Goal: Information Seeking & Learning: Learn about a topic

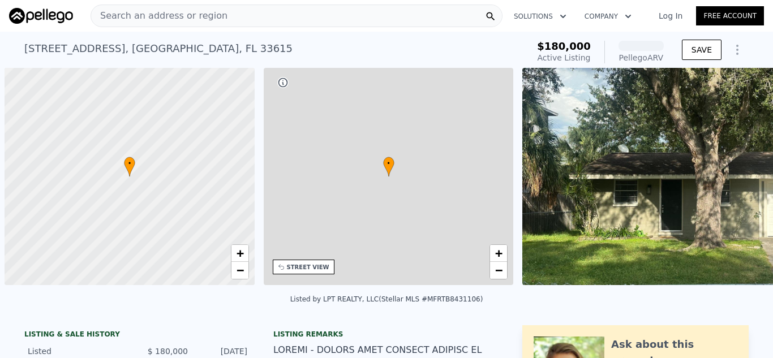
scroll to position [0, 5]
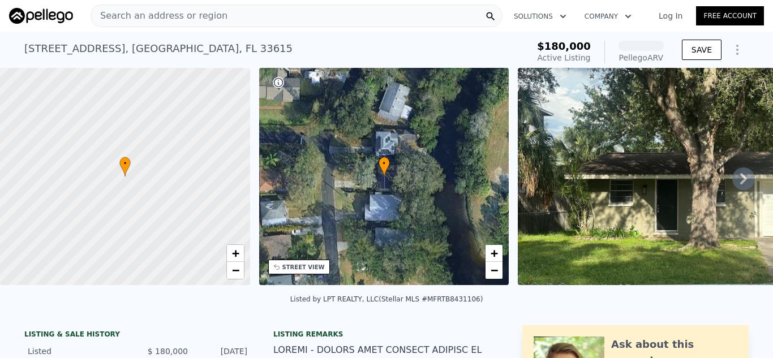
click at [740, 178] on icon at bounding box center [743, 178] width 7 height 11
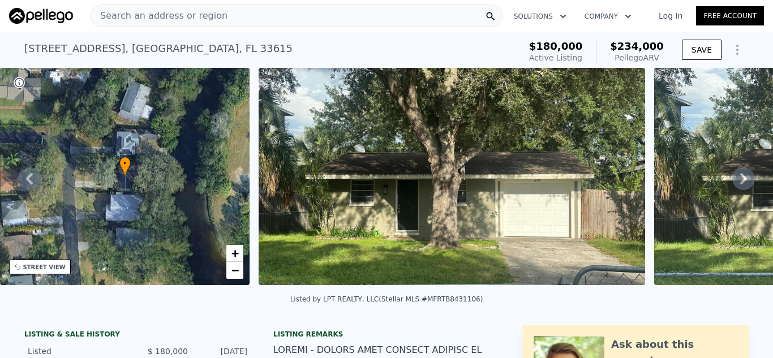
click at [740, 178] on icon at bounding box center [743, 178] width 7 height 11
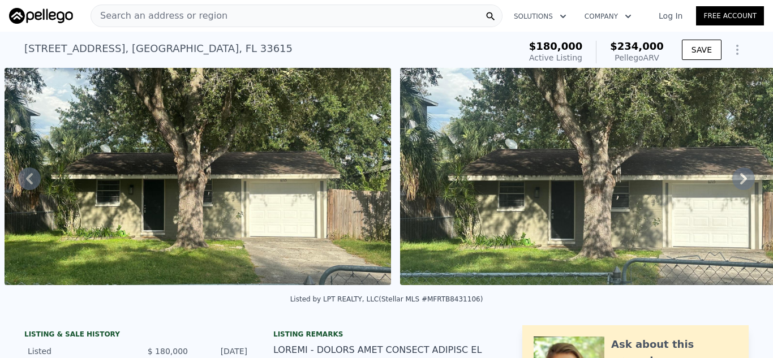
click at [740, 178] on icon at bounding box center [743, 178] width 7 height 11
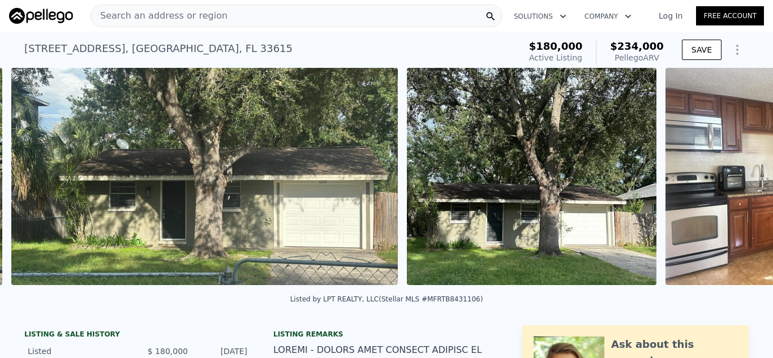
scroll to position [0, 913]
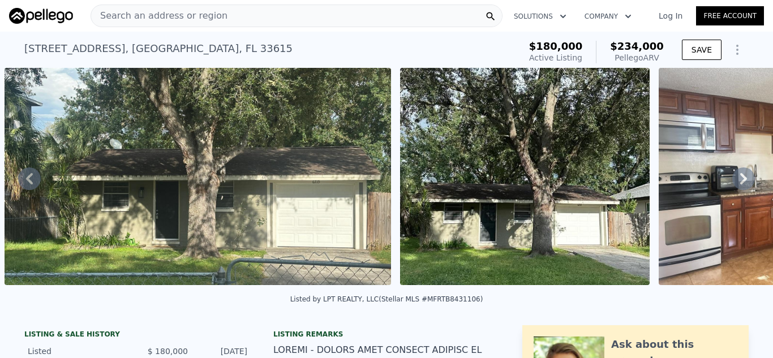
click at [740, 183] on icon at bounding box center [743, 178] width 7 height 11
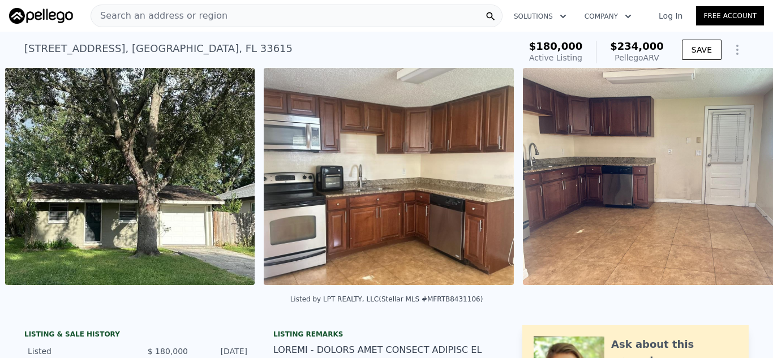
scroll to position [0, 1309]
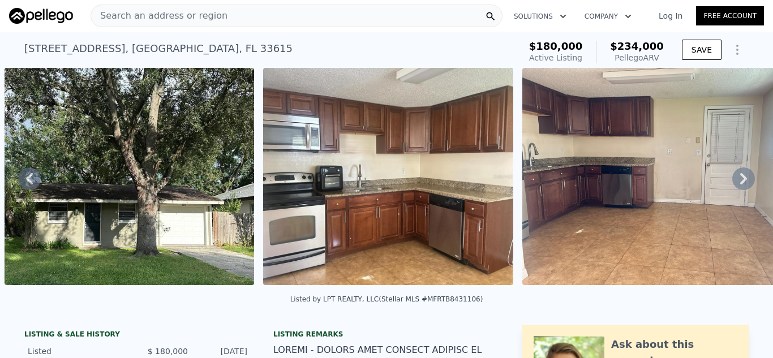
click at [740, 183] on icon at bounding box center [743, 178] width 7 height 11
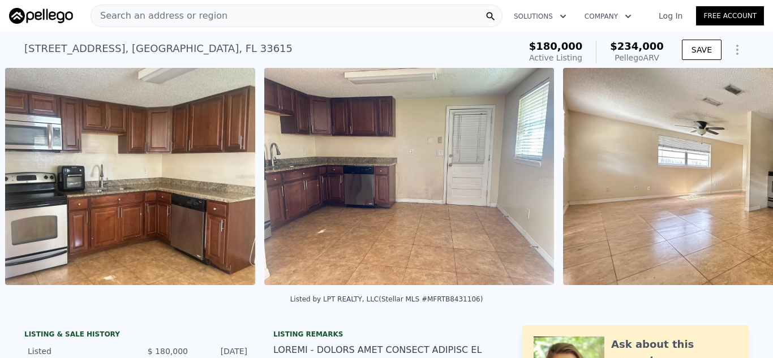
scroll to position [0, 1568]
click at [740, 183] on icon at bounding box center [743, 178] width 7 height 11
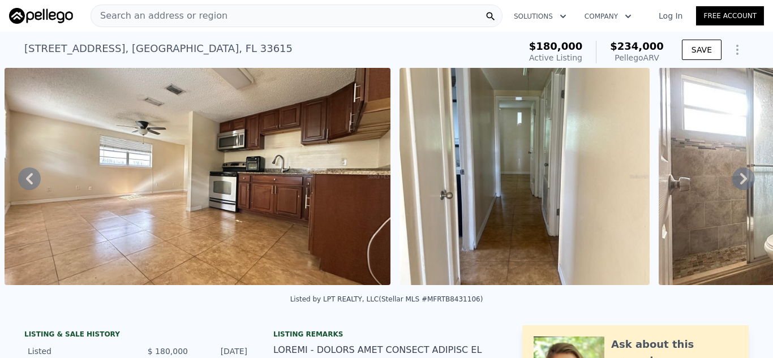
click at [740, 183] on icon at bounding box center [743, 178] width 7 height 11
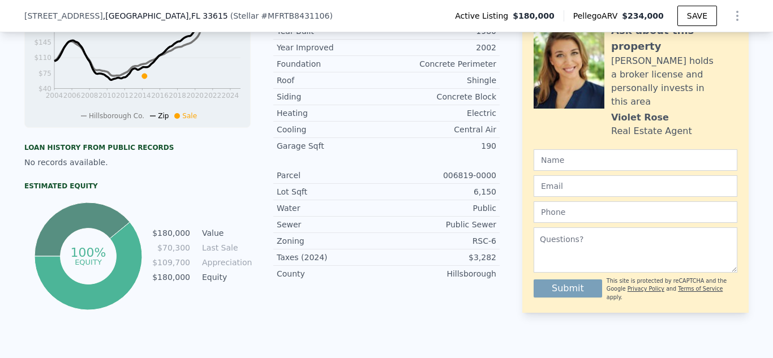
scroll to position [505, 0]
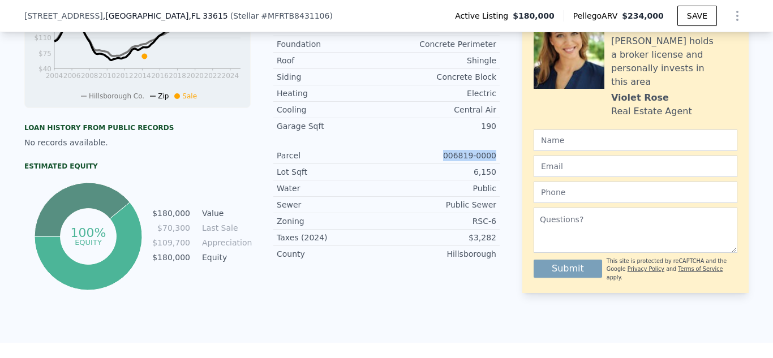
drag, startPoint x: 448, startPoint y: 162, endPoint x: 493, endPoint y: 163, distance: 45.3
click at [493, 163] on div "Parcel 006819-0000" at bounding box center [386, 156] width 226 height 16
copy div "006819-0000"
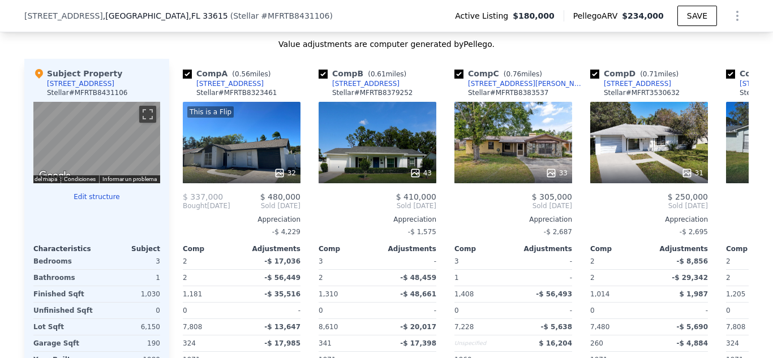
scroll to position [1185, 0]
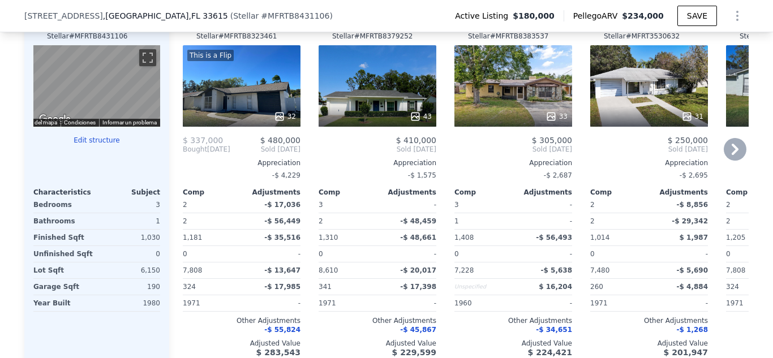
click at [418, 122] on icon at bounding box center [415, 116] width 11 height 11
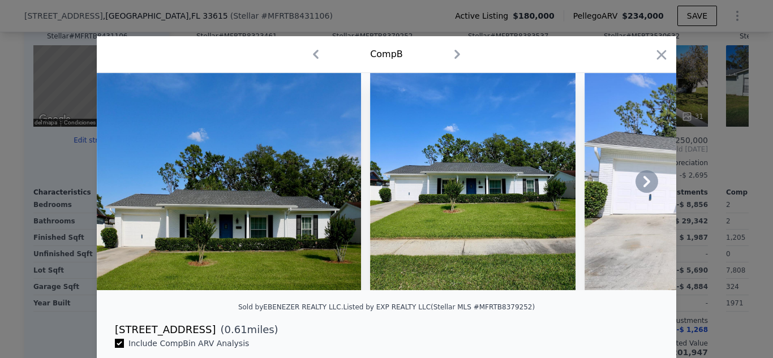
click at [644, 184] on icon at bounding box center [647, 181] width 7 height 11
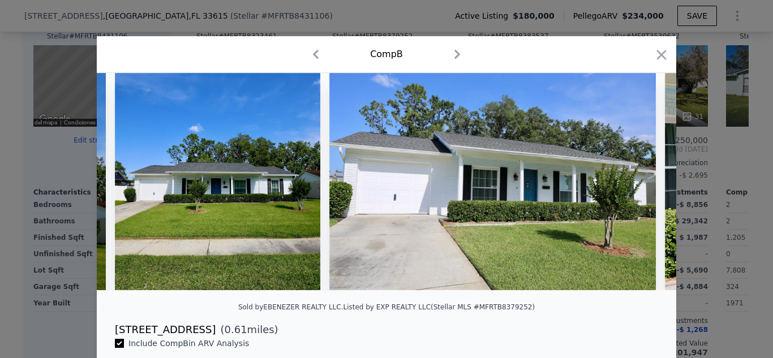
scroll to position [0, 272]
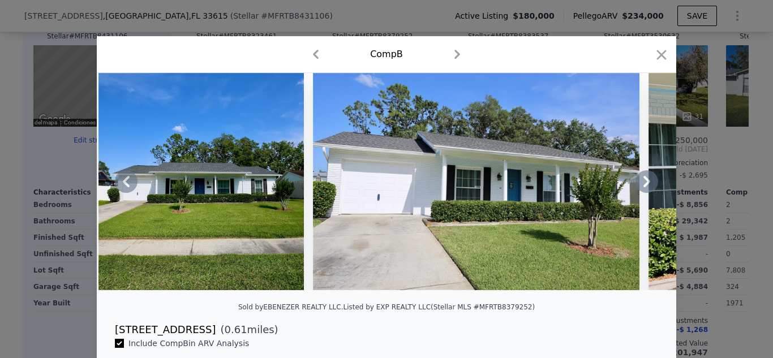
click at [645, 185] on icon at bounding box center [647, 181] width 7 height 11
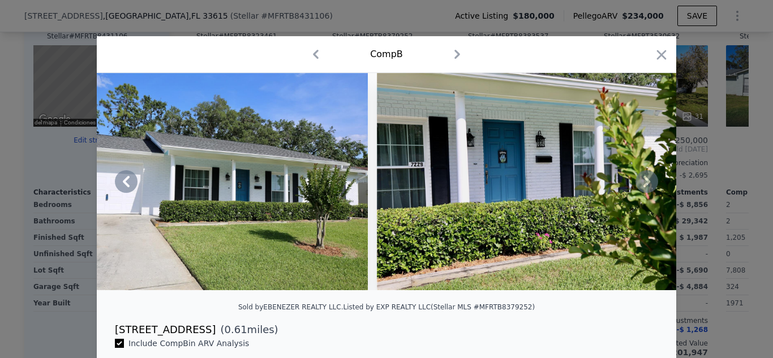
click at [645, 185] on icon at bounding box center [647, 181] width 7 height 11
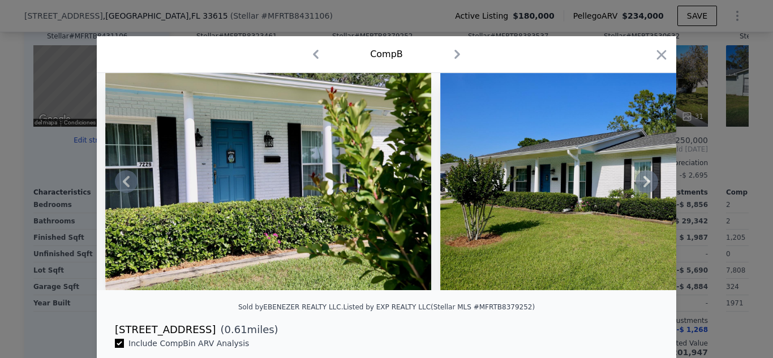
click at [645, 185] on icon at bounding box center [647, 181] width 7 height 11
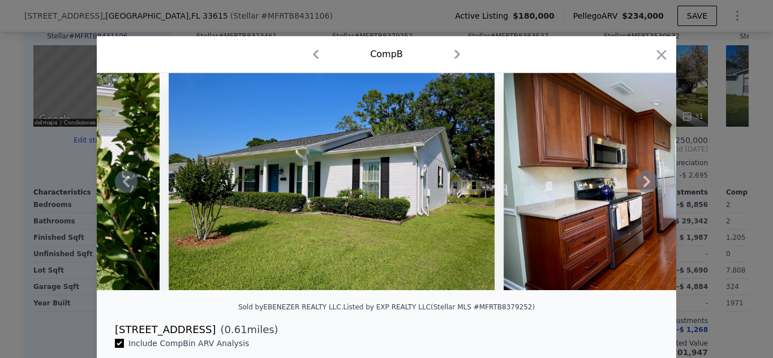
click at [645, 185] on icon at bounding box center [647, 181] width 7 height 11
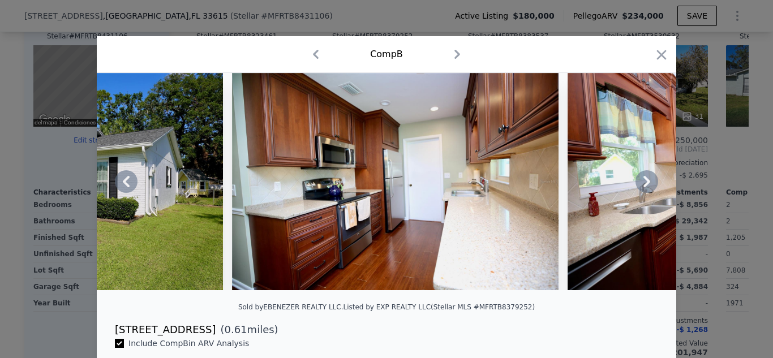
click at [645, 185] on icon at bounding box center [647, 181] width 7 height 11
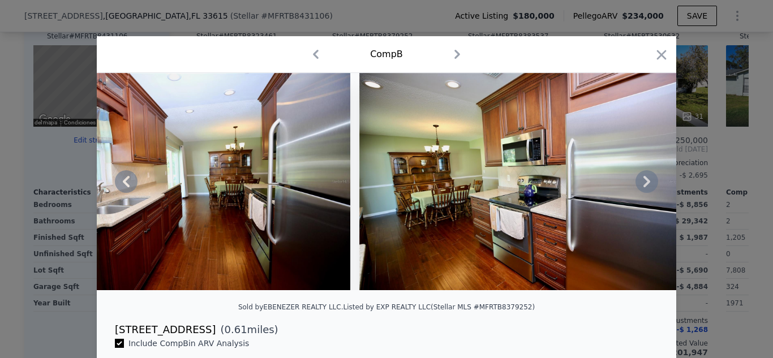
click at [645, 185] on icon at bounding box center [647, 181] width 7 height 11
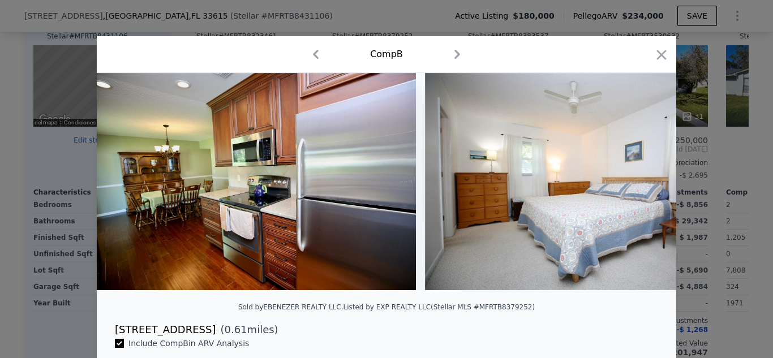
scroll to position [0, 2173]
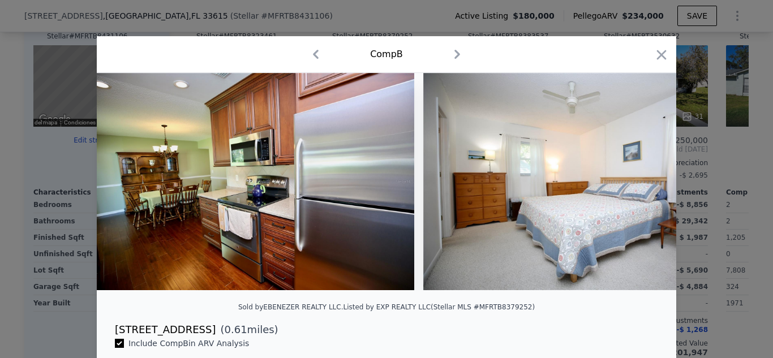
click at [645, 185] on div at bounding box center [387, 181] width 580 height 217
click at [645, 185] on icon at bounding box center [647, 181] width 7 height 11
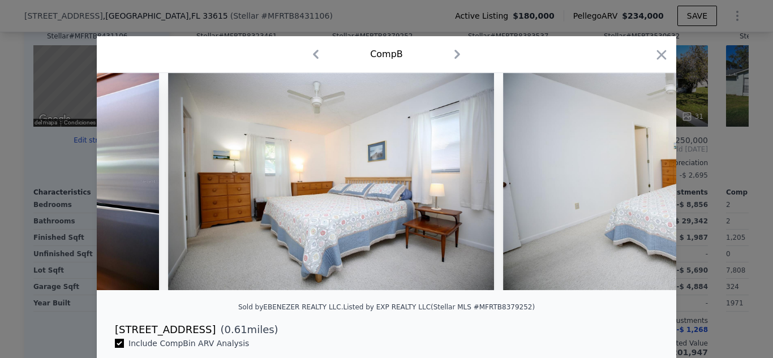
scroll to position [0, 2445]
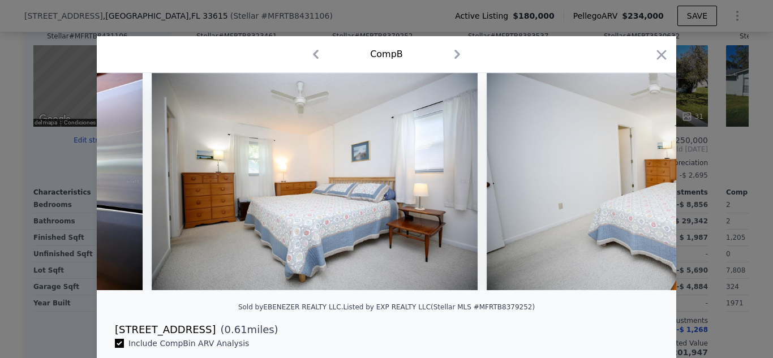
click at [645, 185] on div at bounding box center [387, 181] width 580 height 217
click at [649, 59] on div "Comp B" at bounding box center [386, 54] width 561 height 18
click at [656, 49] on icon "button" at bounding box center [662, 55] width 16 height 16
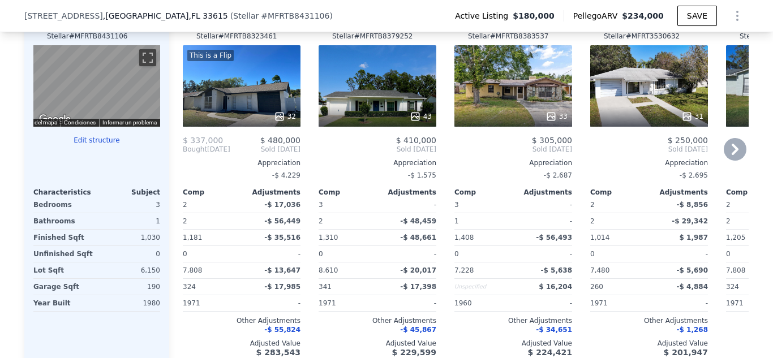
click at [732, 155] on icon at bounding box center [735, 149] width 7 height 11
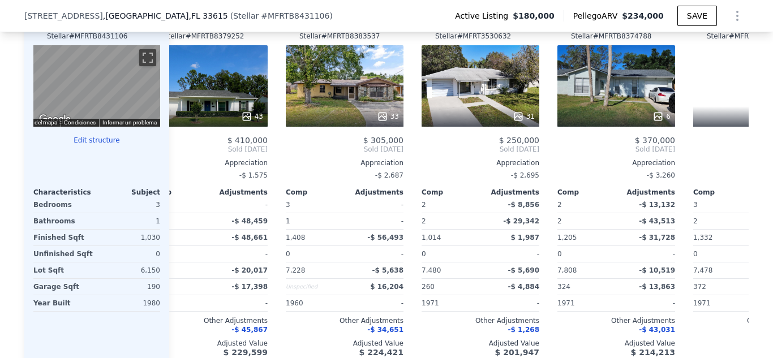
scroll to position [0, 272]
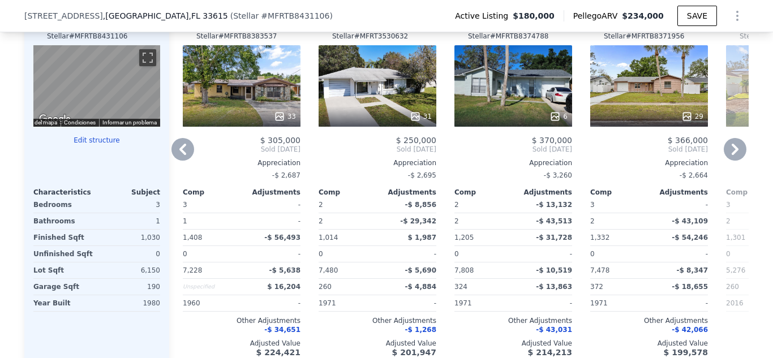
click at [737, 157] on icon at bounding box center [735, 149] width 23 height 23
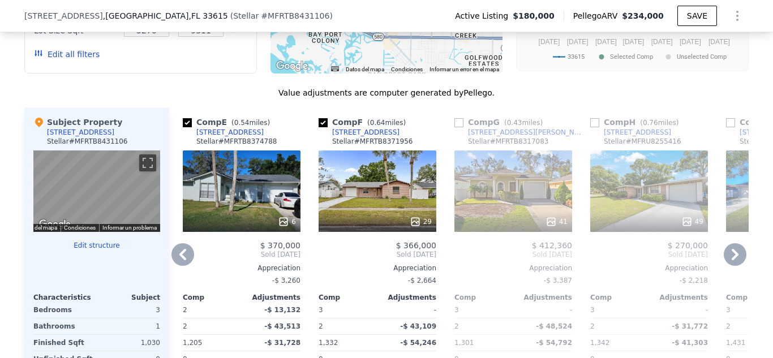
scroll to position [1071, 0]
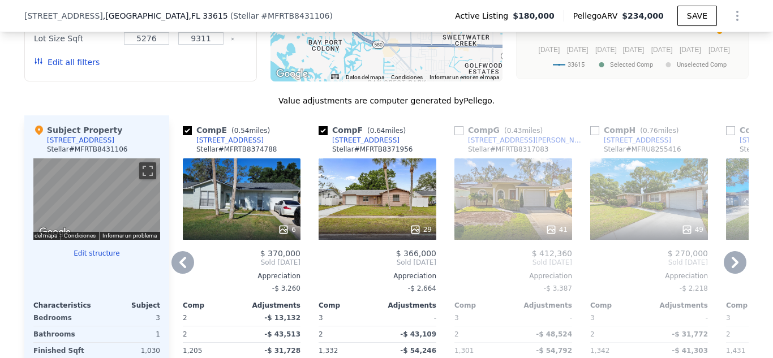
click at [179, 270] on icon at bounding box center [182, 262] width 23 height 23
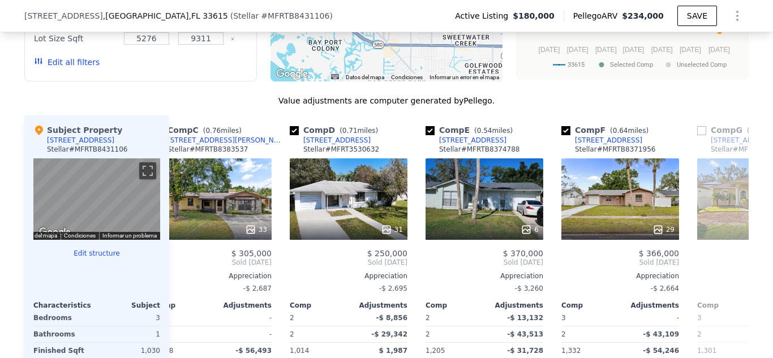
scroll to position [0, 272]
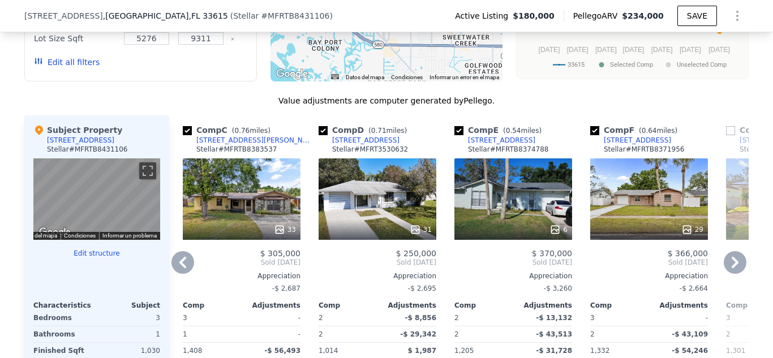
click at [181, 272] on icon at bounding box center [182, 262] width 23 height 23
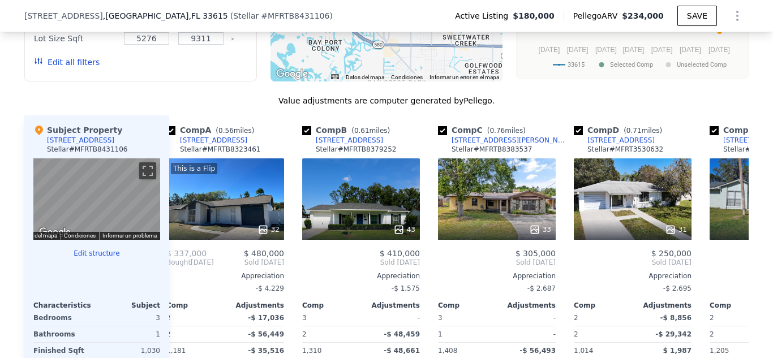
scroll to position [0, 0]
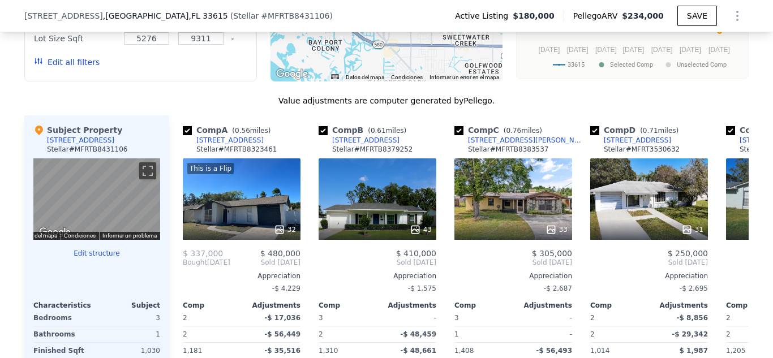
click at [183, 267] on span "Bought" at bounding box center [195, 262] width 24 height 9
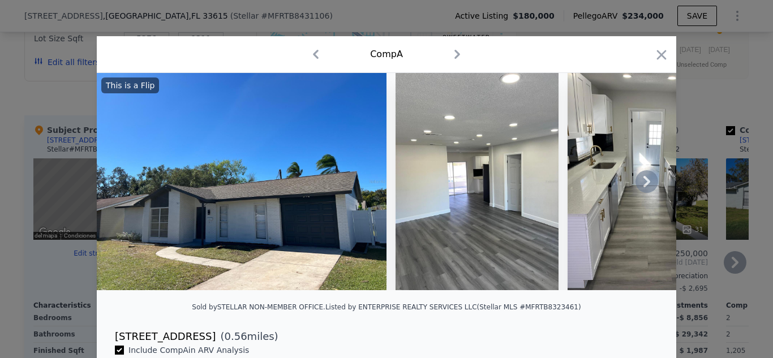
click at [644, 183] on icon at bounding box center [647, 181] width 7 height 11
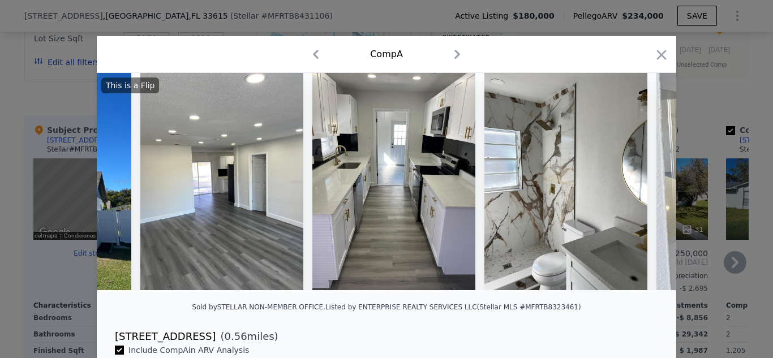
scroll to position [0, 272]
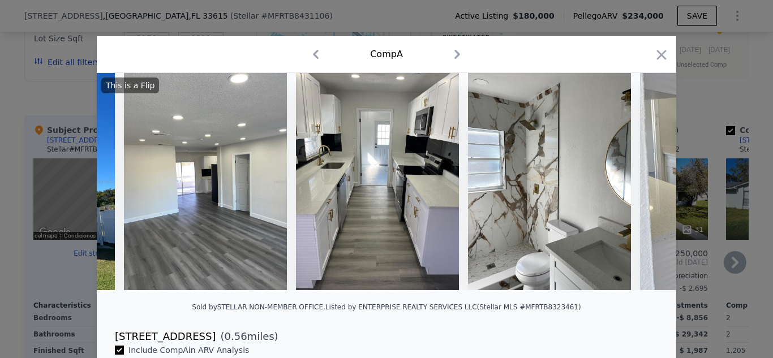
click at [642, 183] on div "This is a Flip" at bounding box center [387, 181] width 580 height 217
click at [644, 187] on icon at bounding box center [647, 181] width 7 height 11
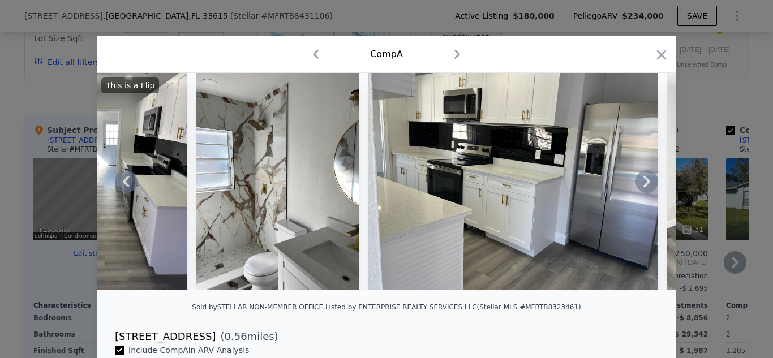
click at [644, 187] on icon at bounding box center [647, 181] width 7 height 11
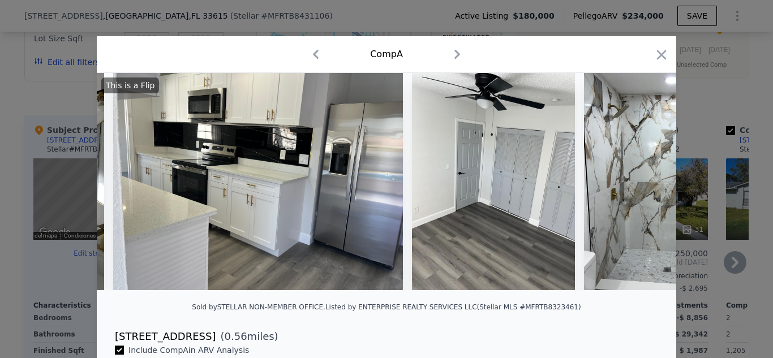
scroll to position [0, 815]
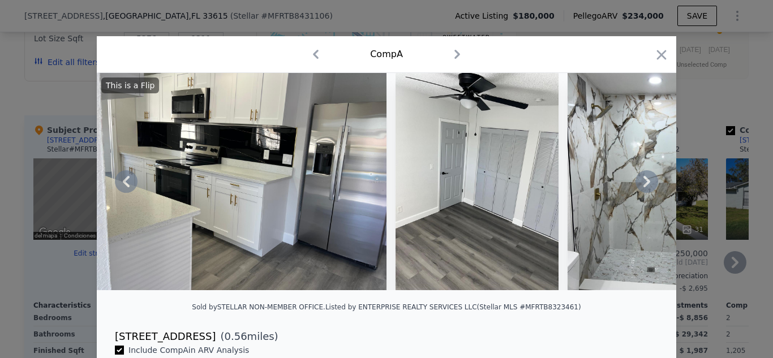
click at [644, 187] on icon at bounding box center [647, 181] width 7 height 11
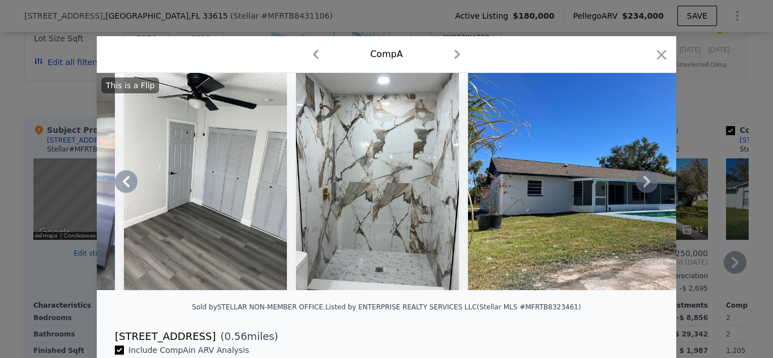
click at [644, 187] on icon at bounding box center [647, 181] width 7 height 11
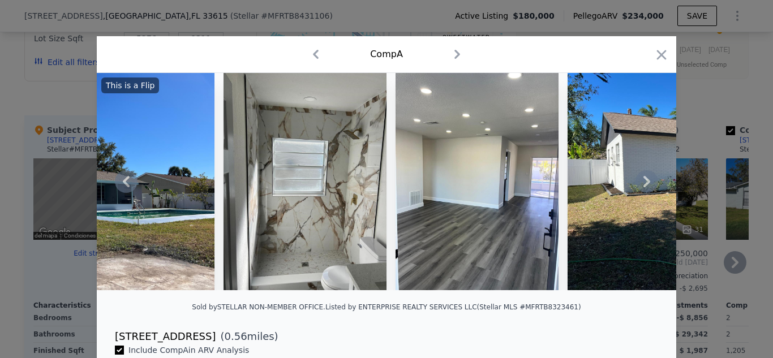
click at [644, 187] on icon at bounding box center [647, 181] width 7 height 11
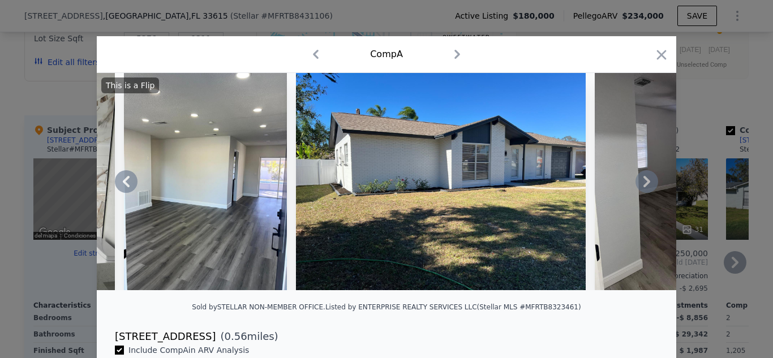
click at [644, 187] on icon at bounding box center [647, 181] width 7 height 11
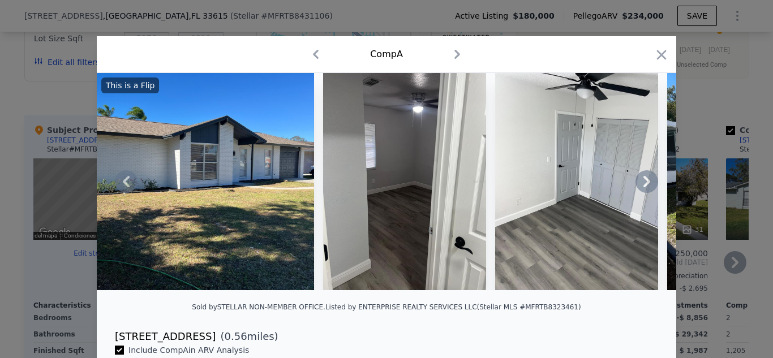
click at [644, 187] on icon at bounding box center [647, 181] width 7 height 11
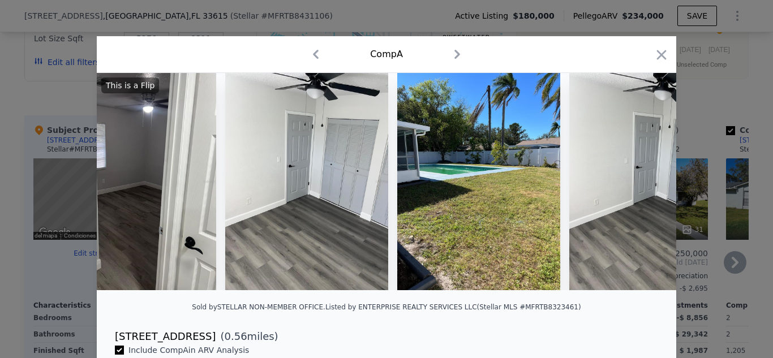
scroll to position [0, 2445]
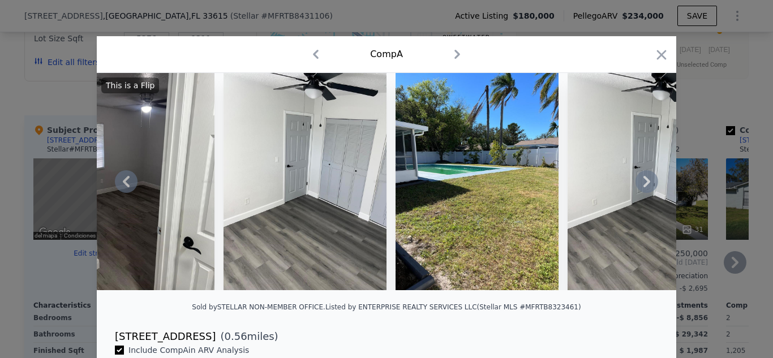
click at [658, 46] on div "Comp A" at bounding box center [386, 54] width 561 height 18
click at [658, 52] on icon "button" at bounding box center [662, 55] width 16 height 16
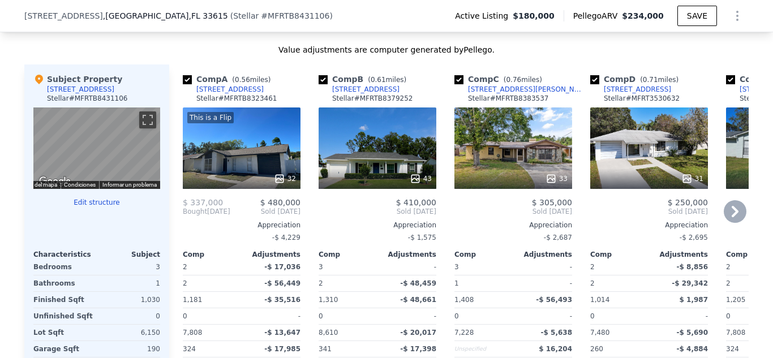
scroll to position [1128, 0]
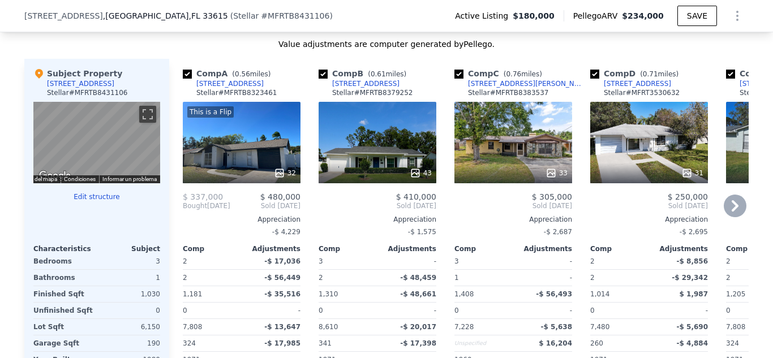
click at [732, 209] on icon at bounding box center [735, 205] width 7 height 11
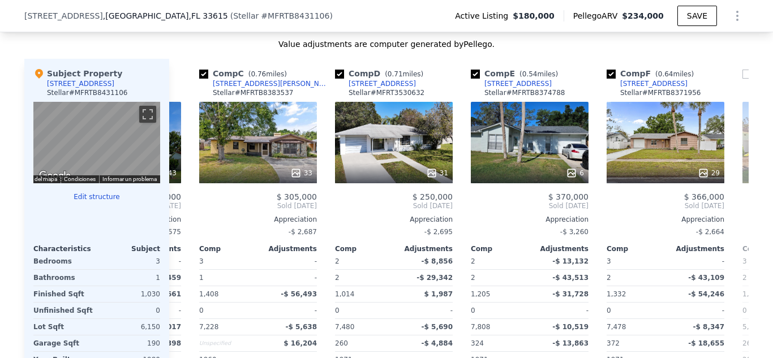
scroll to position [0, 272]
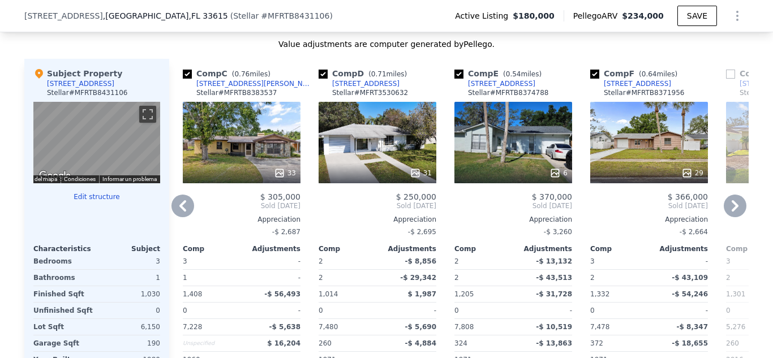
click at [320, 79] on input "checkbox" at bounding box center [323, 74] width 9 height 9
checkbox input "false"
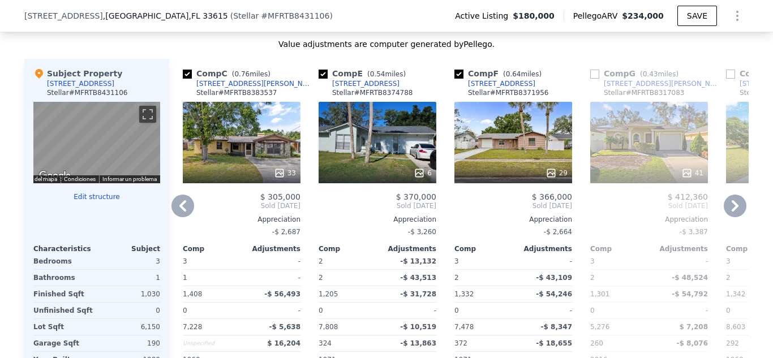
click at [179, 209] on icon at bounding box center [182, 206] width 23 height 23
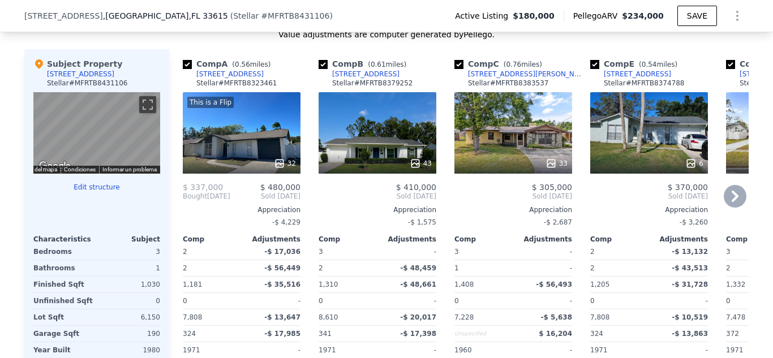
scroll to position [1128, 0]
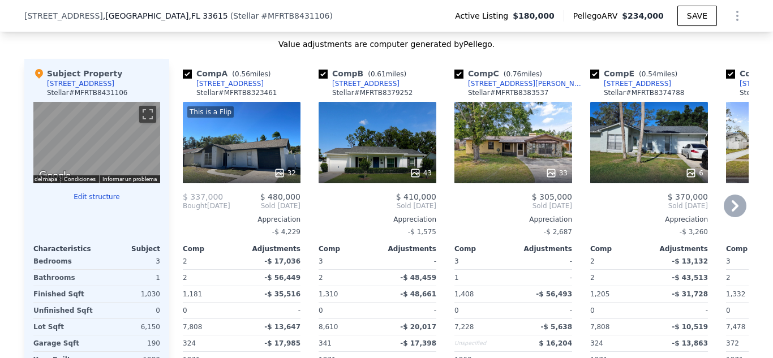
click at [552, 177] on icon at bounding box center [550, 172] width 7 height 7
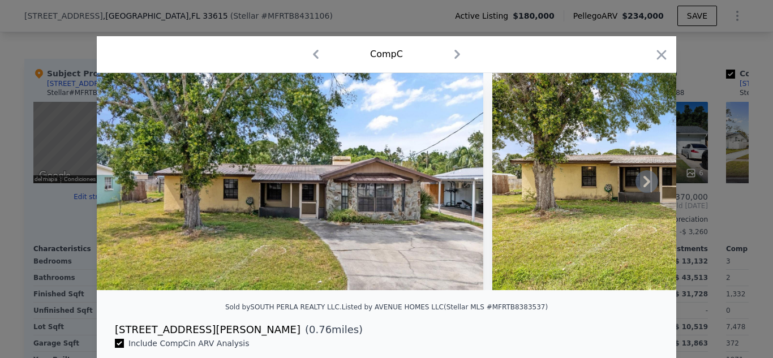
click at [647, 183] on icon at bounding box center [647, 181] width 23 height 23
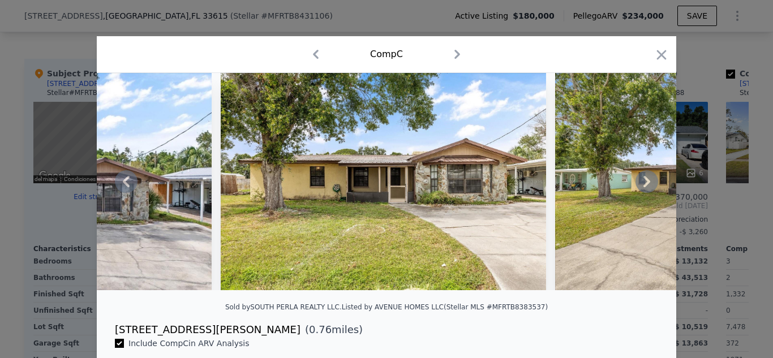
click at [647, 183] on icon at bounding box center [647, 181] width 23 height 23
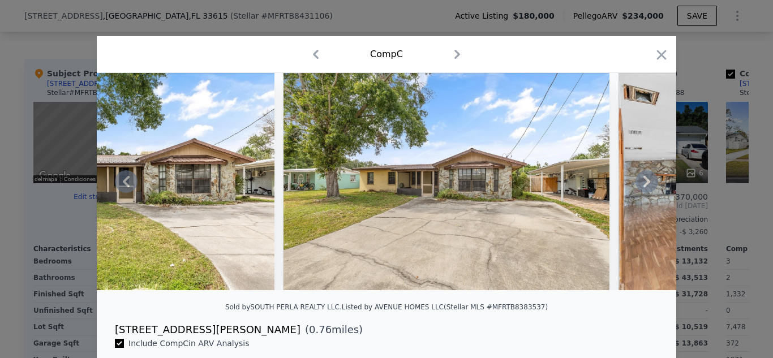
click at [647, 183] on icon at bounding box center [647, 181] width 23 height 23
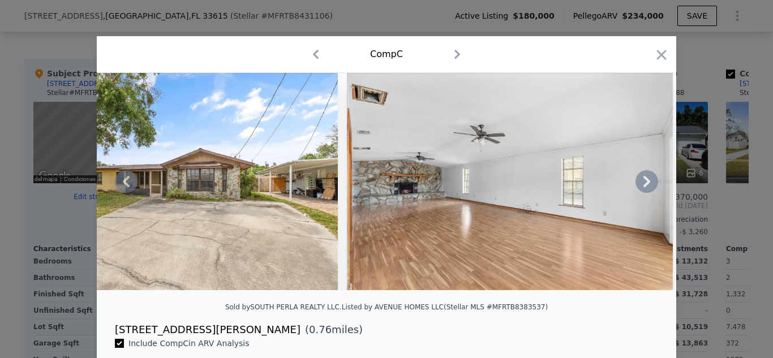
click at [647, 183] on icon at bounding box center [647, 181] width 23 height 23
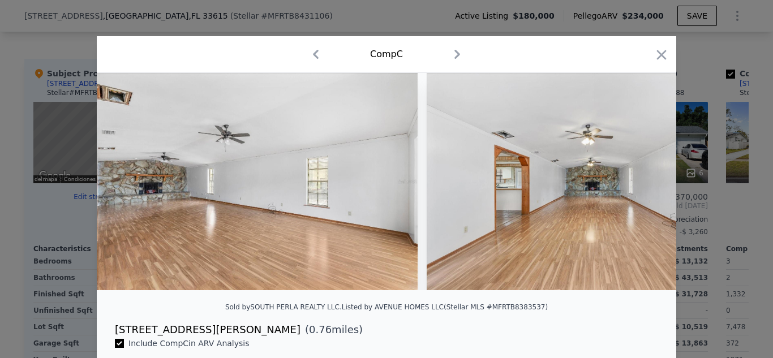
scroll to position [0, 1087]
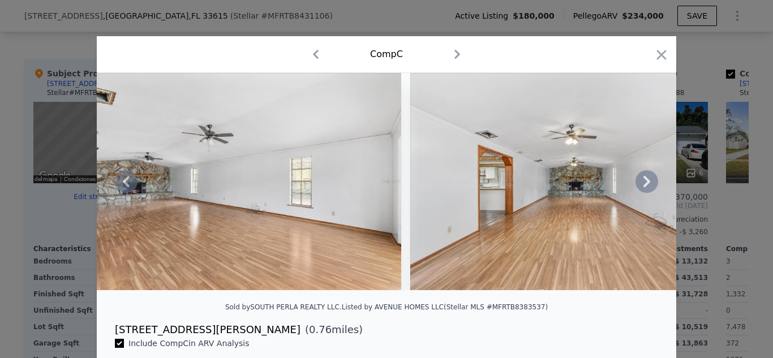
click at [647, 183] on div at bounding box center [387, 181] width 580 height 217
click at [644, 183] on icon at bounding box center [647, 181] width 23 height 23
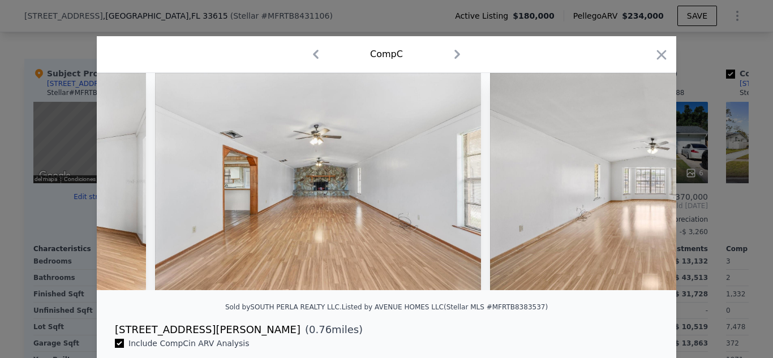
scroll to position [0, 1358]
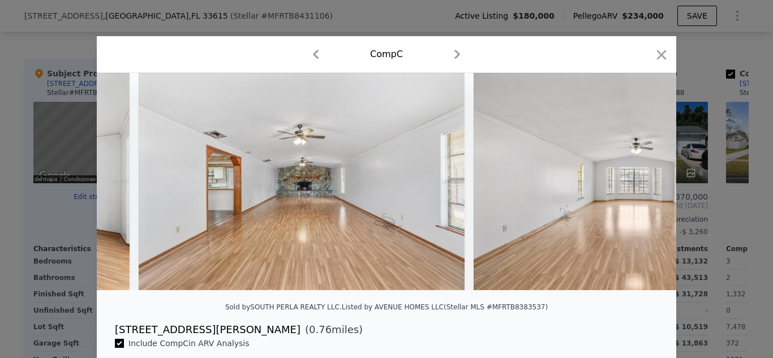
click at [644, 183] on div at bounding box center [387, 181] width 580 height 217
click at [644, 183] on icon at bounding box center [647, 181] width 23 height 23
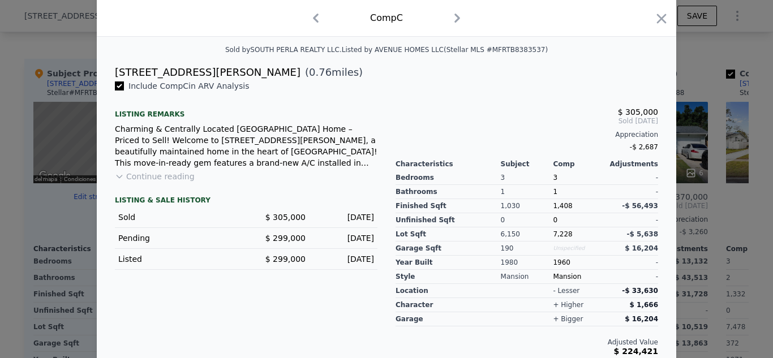
scroll to position [273, 0]
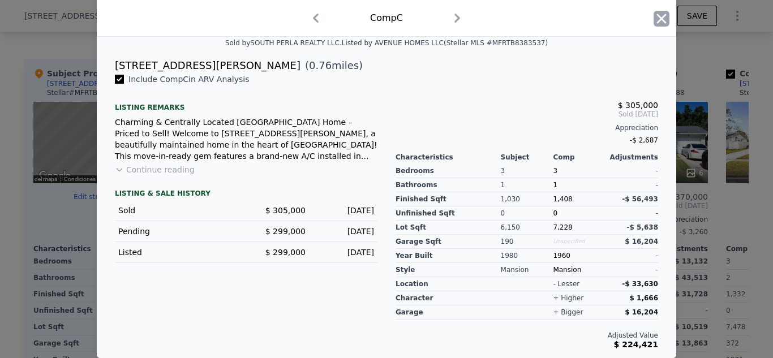
click at [657, 21] on icon "button" at bounding box center [662, 19] width 16 height 16
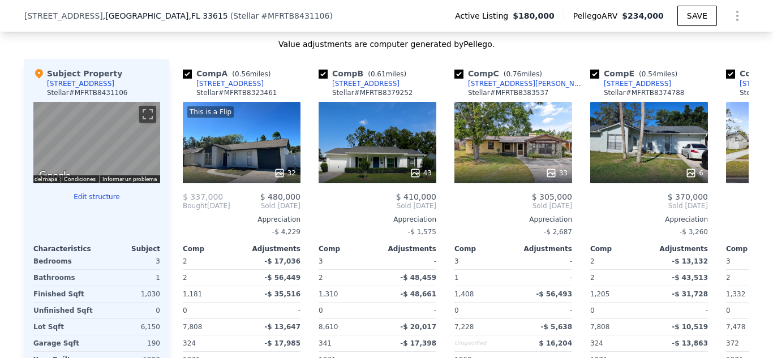
click at [646, 16] on span "$234,000" at bounding box center [643, 15] width 42 height 9
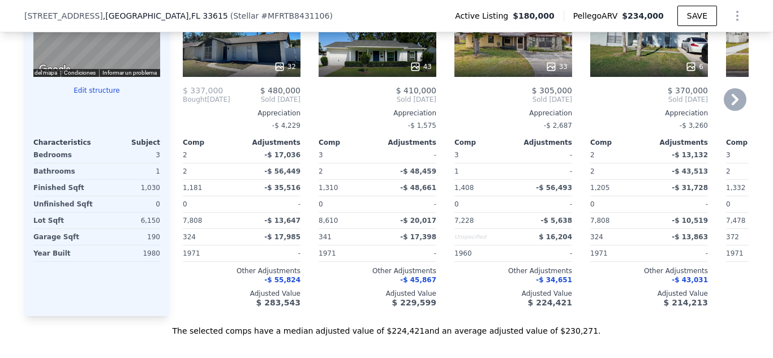
scroll to position [1241, 0]
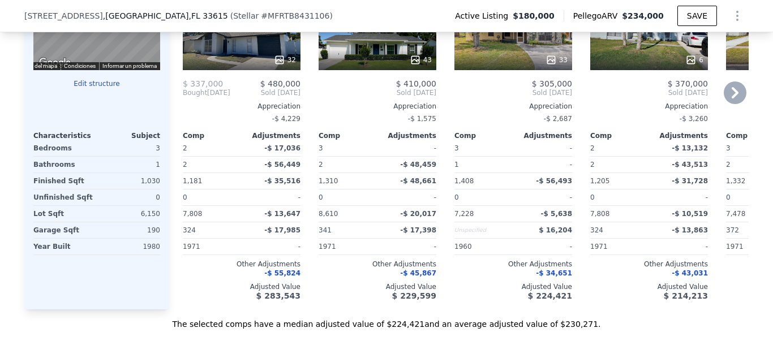
click at [732, 98] on icon at bounding box center [735, 92] width 7 height 11
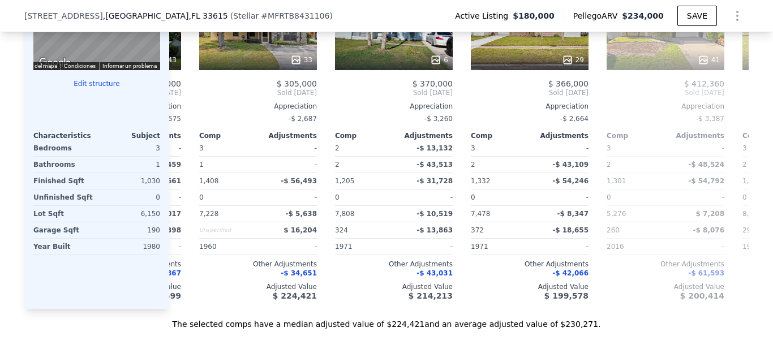
scroll to position [0, 272]
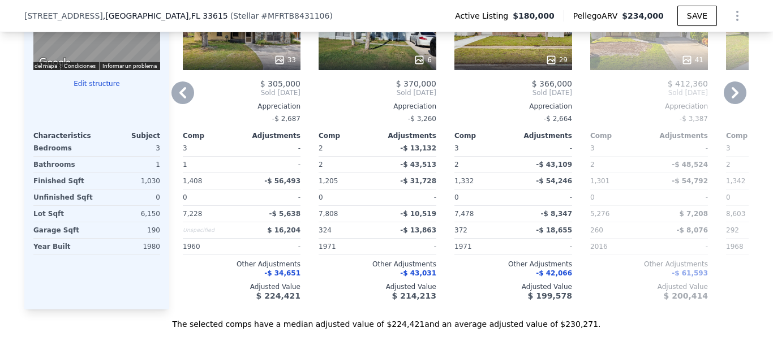
click at [181, 100] on icon at bounding box center [182, 93] width 23 height 23
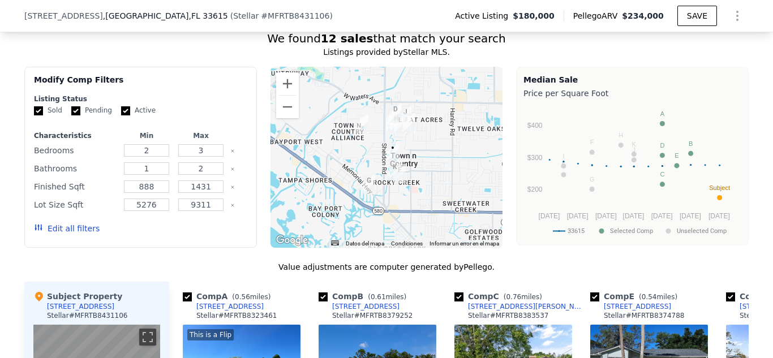
scroll to position [902, 0]
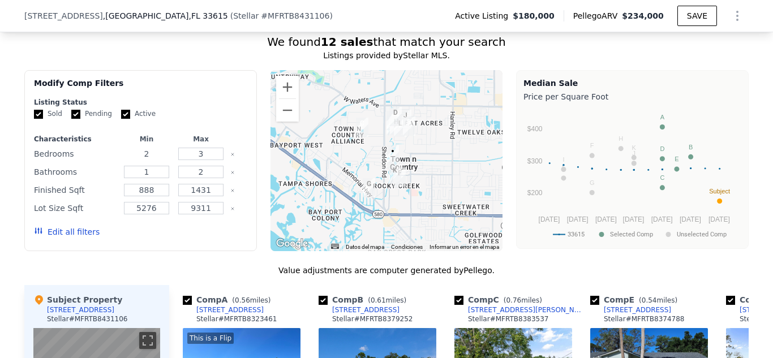
click at [145, 160] on input "2" at bounding box center [146, 154] width 45 height 12
type input "11"
type input "1"
click at [156, 160] on input "1" at bounding box center [146, 154] width 45 height 12
type input "3"
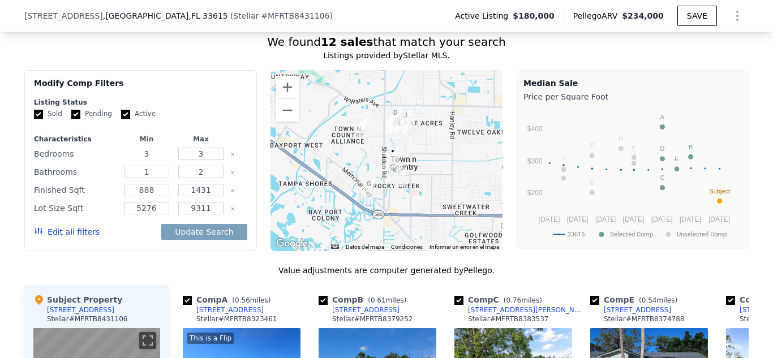
click at [156, 160] on input "3" at bounding box center [146, 154] width 45 height 12
click at [161, 159] on input "number" at bounding box center [146, 154] width 45 height 12
type input "0"
type input "3"
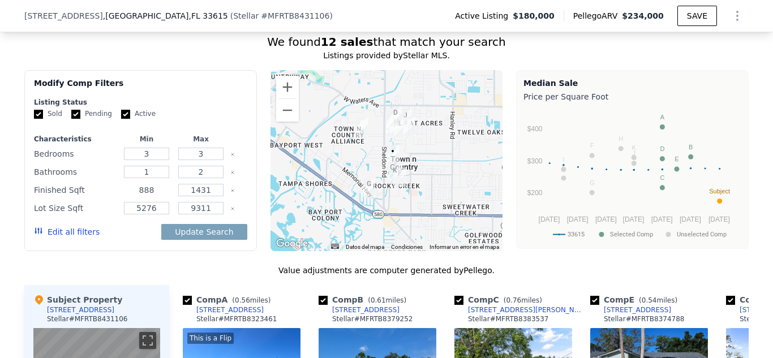
click at [145, 196] on input "888" at bounding box center [146, 190] width 45 height 12
click at [151, 178] on input "1" at bounding box center [146, 172] width 45 height 12
click at [200, 178] on input "2" at bounding box center [200, 172] width 45 height 12
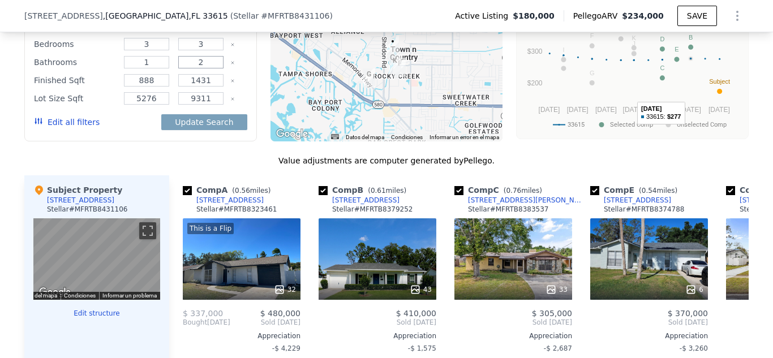
scroll to position [1015, 0]
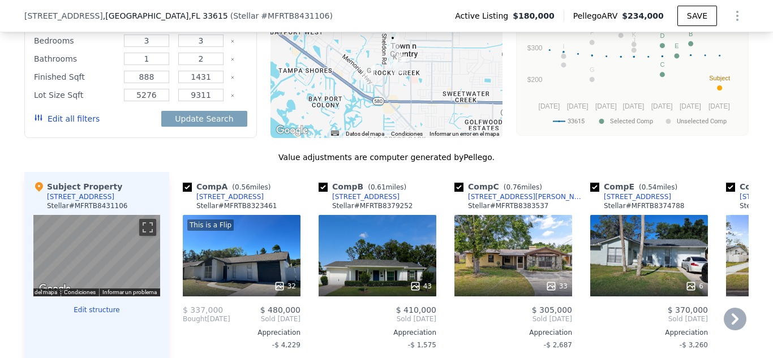
click at [282, 289] on icon at bounding box center [279, 286] width 11 height 11
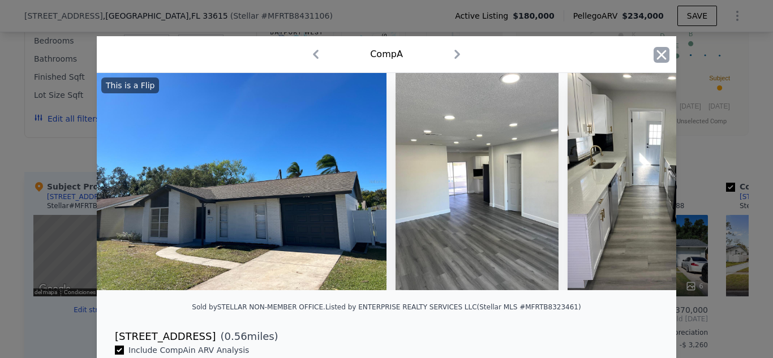
click at [661, 50] on icon "button" at bounding box center [662, 55] width 16 height 16
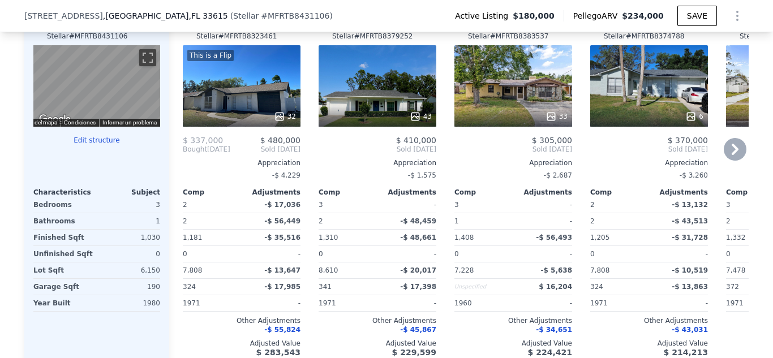
scroll to position [1128, 0]
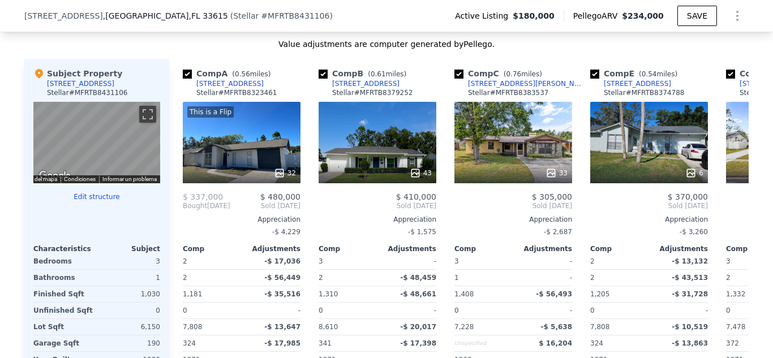
click at [205, 50] on div "Value adjustments are computer generated by Pellego ." at bounding box center [386, 43] width 724 height 11
click at [199, 88] on div "[STREET_ADDRESS]" at bounding box center [229, 83] width 67 height 9
click at [269, 88] on div "Comp A ( 0.56 miles) [STREET_ADDRESS][GEOGRAPHIC_DATA] # MFRTB8323461" at bounding box center [242, 85] width 118 height 34
click at [185, 79] on input "checkbox" at bounding box center [187, 74] width 9 height 9
checkbox input "false"
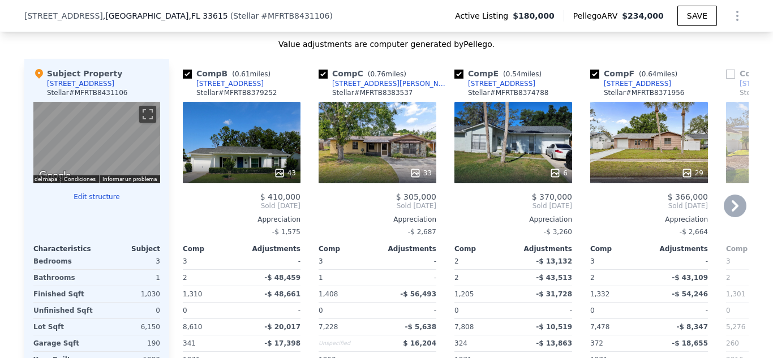
drag, startPoint x: 261, startPoint y: 91, endPoint x: 191, endPoint y: 91, distance: 70.2
click at [191, 91] on div "Comp B ( 0.61 miles) [STREET_ADDRESS][GEOGRAPHIC_DATA] # MFRTB8379252" at bounding box center [242, 85] width 118 height 34
copy div "[STREET_ADDRESS]"
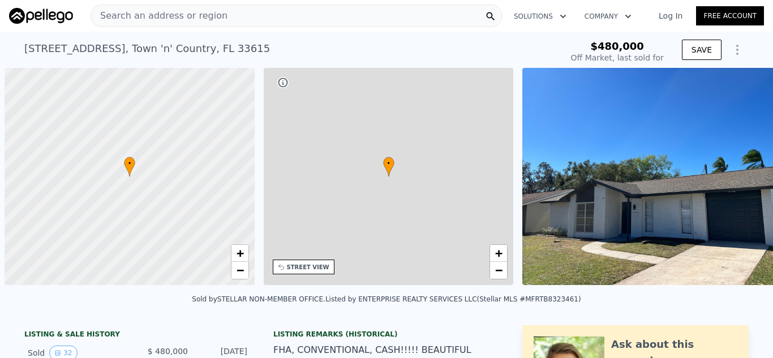
scroll to position [0, 5]
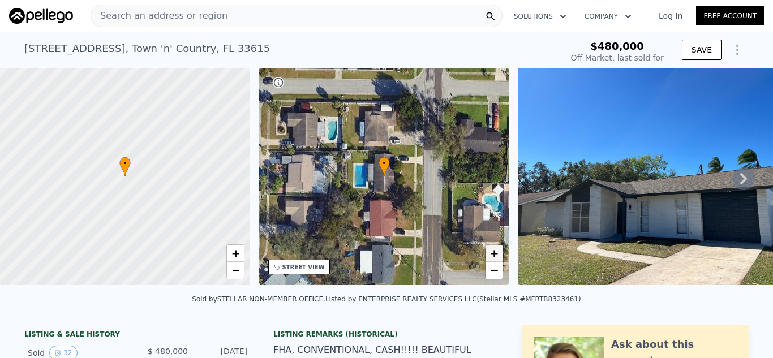
click at [498, 256] on span "+" at bounding box center [494, 253] width 7 height 14
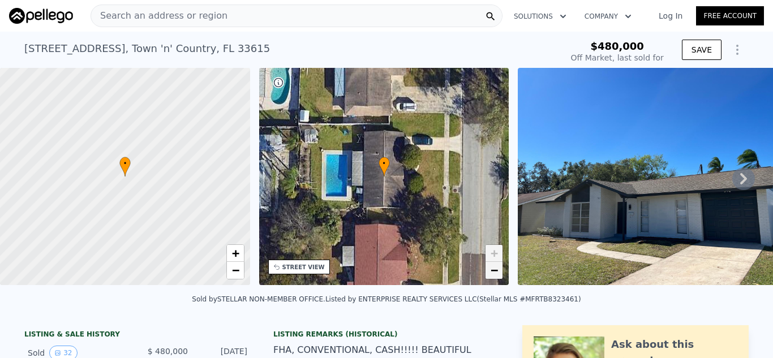
click at [498, 272] on span "−" at bounding box center [494, 270] width 7 height 14
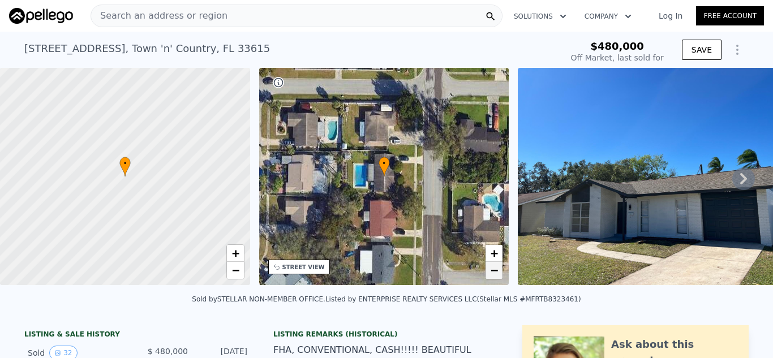
click at [498, 272] on span "−" at bounding box center [494, 270] width 7 height 14
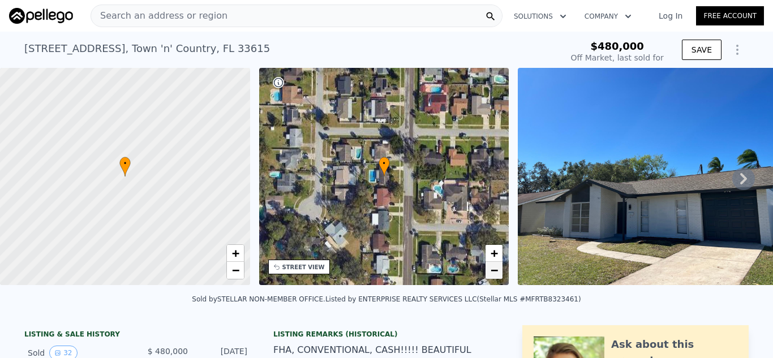
click at [498, 272] on span "−" at bounding box center [494, 270] width 7 height 14
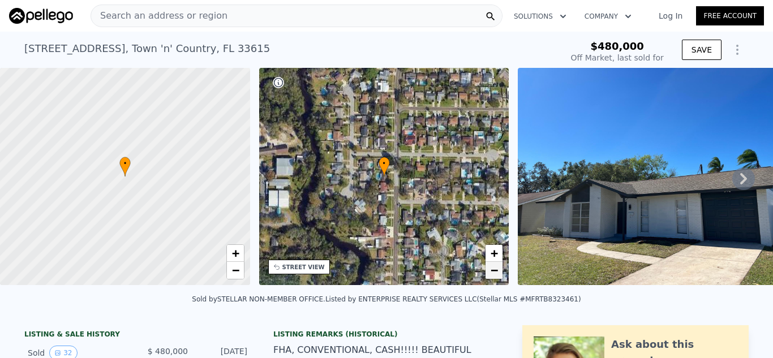
click at [498, 272] on span "−" at bounding box center [494, 270] width 7 height 14
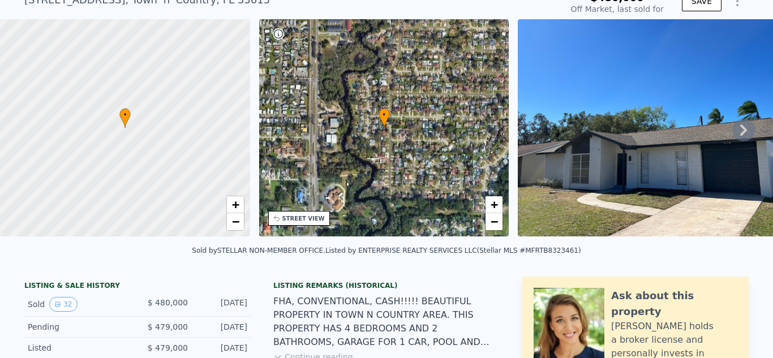
scroll to position [0, 0]
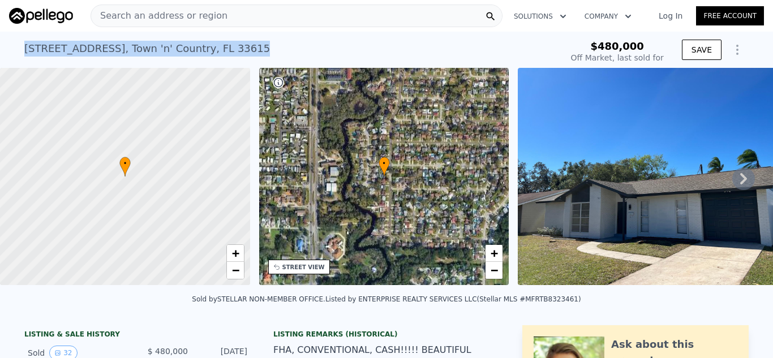
drag, startPoint x: 248, startPoint y: 45, endPoint x: 0, endPoint y: 56, distance: 248.7
click at [0, 56] on div "7222 Riverwood Blvd , Town 'n' Country , FL 33615 Sold May 2025 for $480k $480,…" at bounding box center [386, 50] width 773 height 36
copy div "7222 Riverwood Blvd , Town 'n' Country , FL 33615"
type input "$ 476,000"
type input "-$ 58,652"
